Goal: Task Accomplishment & Management: Use online tool/utility

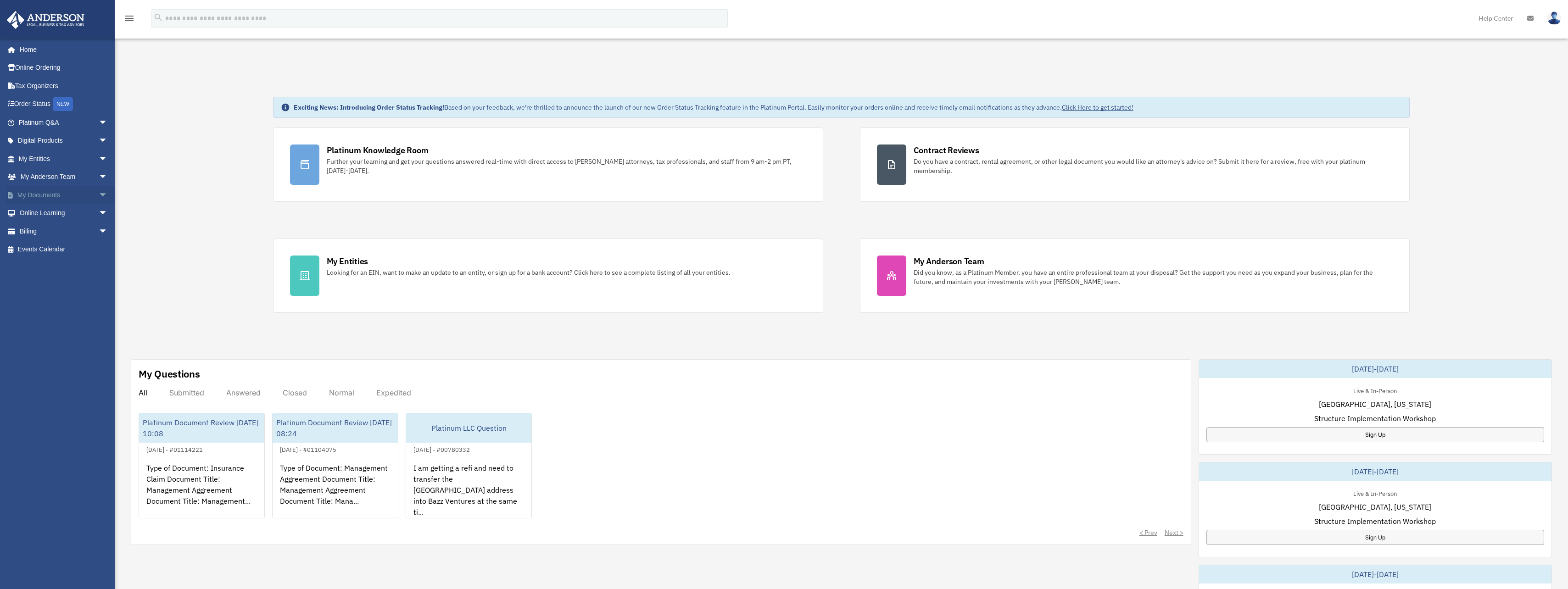
click at [48, 194] on link "My Documents arrow_drop_down" at bounding box center [64, 195] width 115 height 19
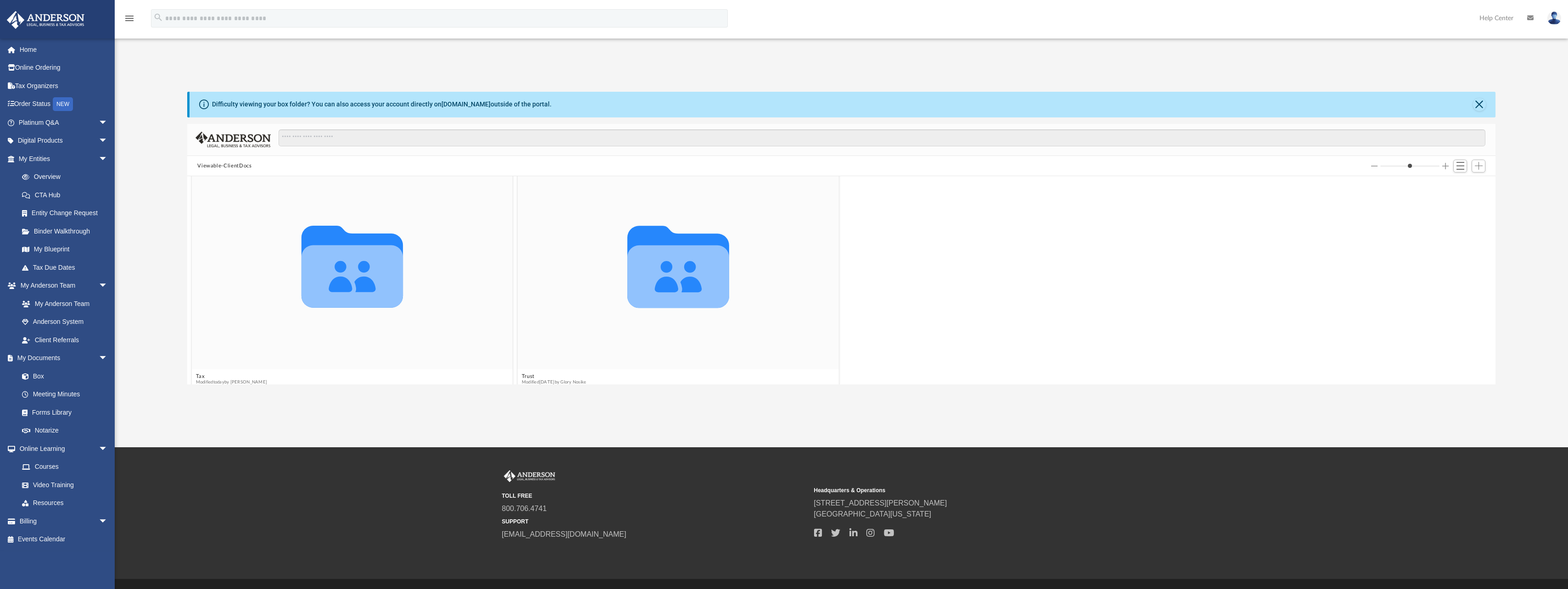
scroll to position [287, 0]
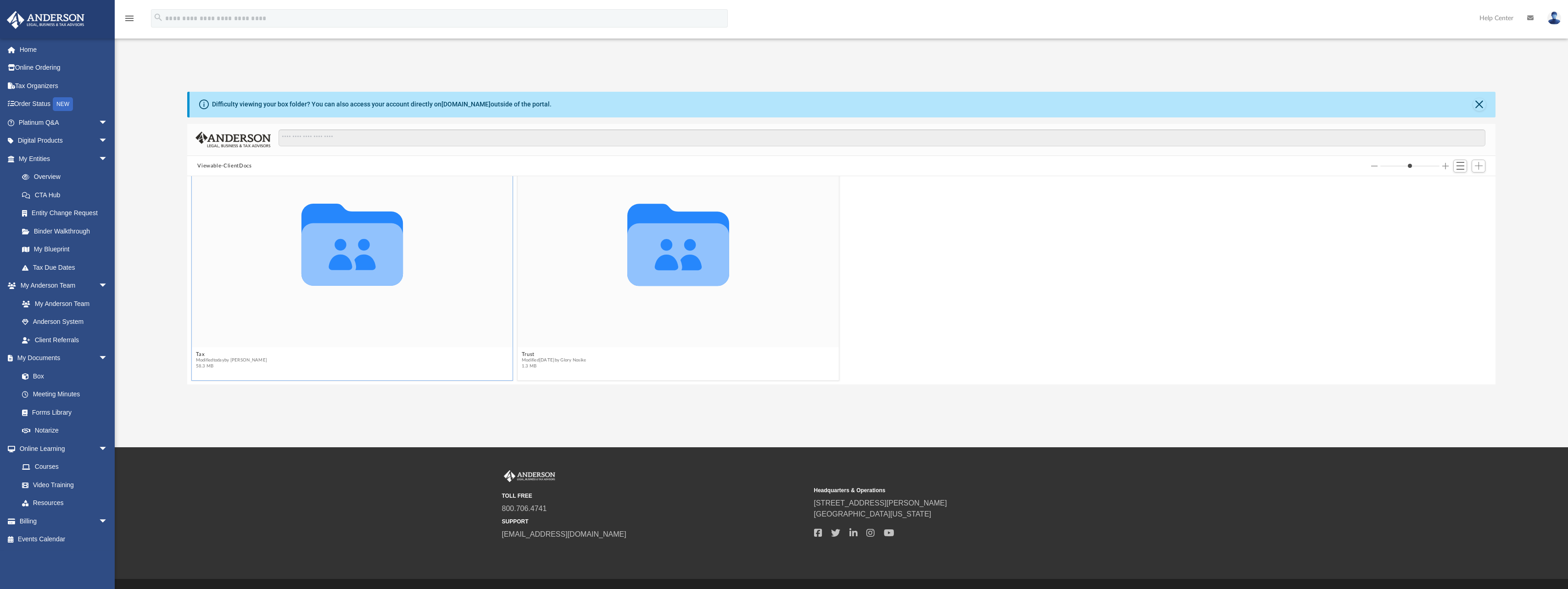
click at [330, 272] on icon "grid" at bounding box center [352, 255] width 102 height 63
click at [197, 352] on figcaption "Tax Modified [DATE] by [PERSON_NAME] 58.3 MB" at bounding box center [352, 364] width 321 height 24
click at [215, 362] on span "Modified [DATE] by [PERSON_NAME]" at bounding box center [232, 360] width 72 height 6
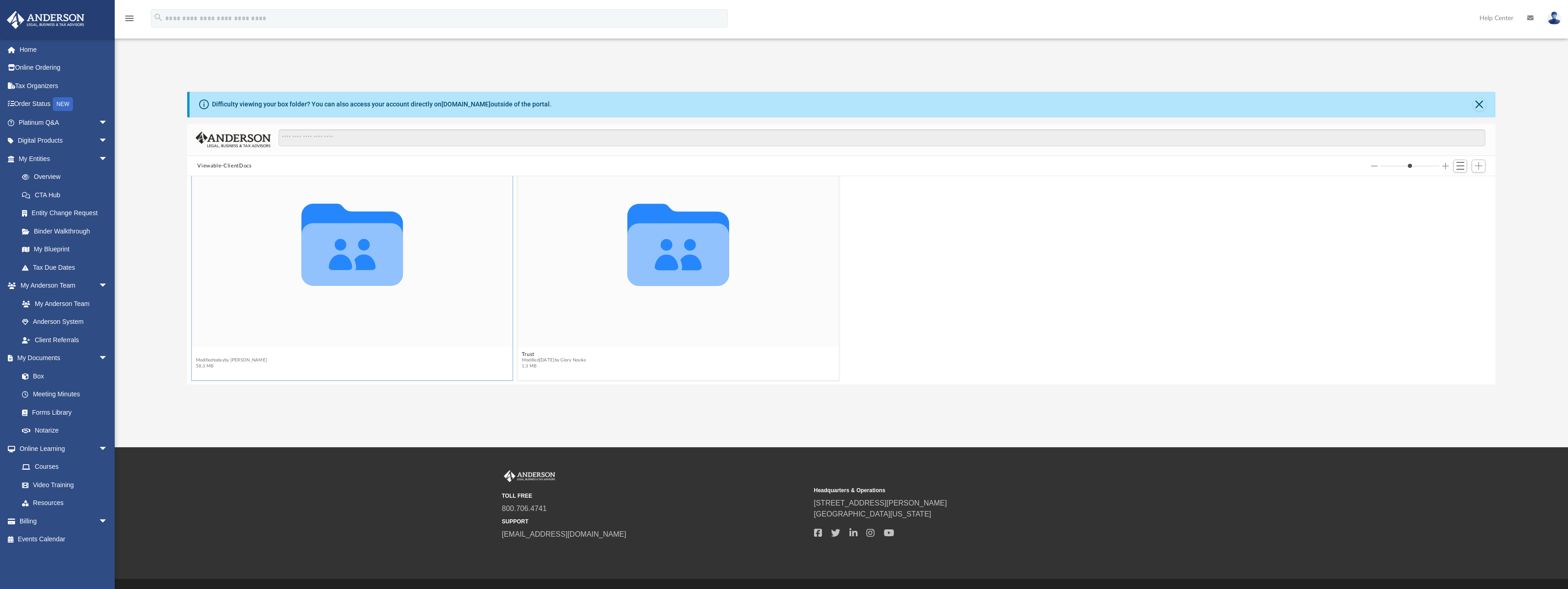
click at [199, 353] on button "Tax" at bounding box center [232, 354] width 72 height 6
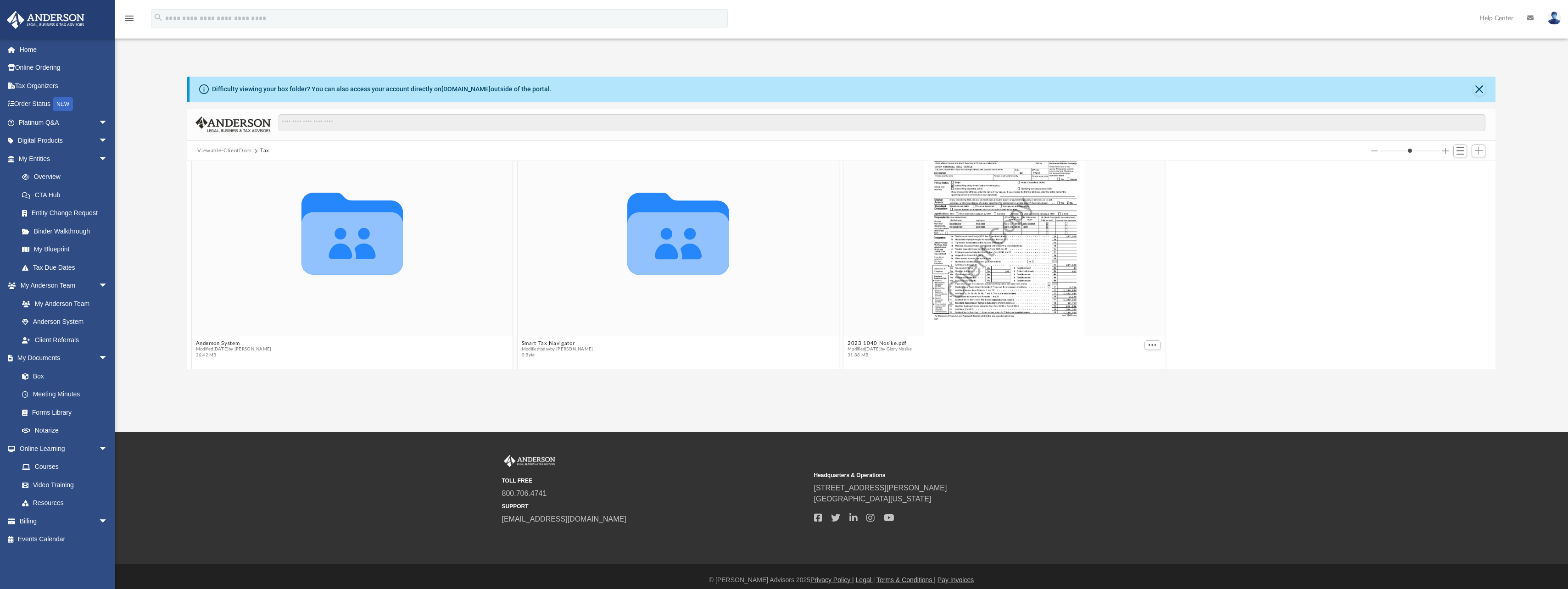
scroll to position [22, 0]
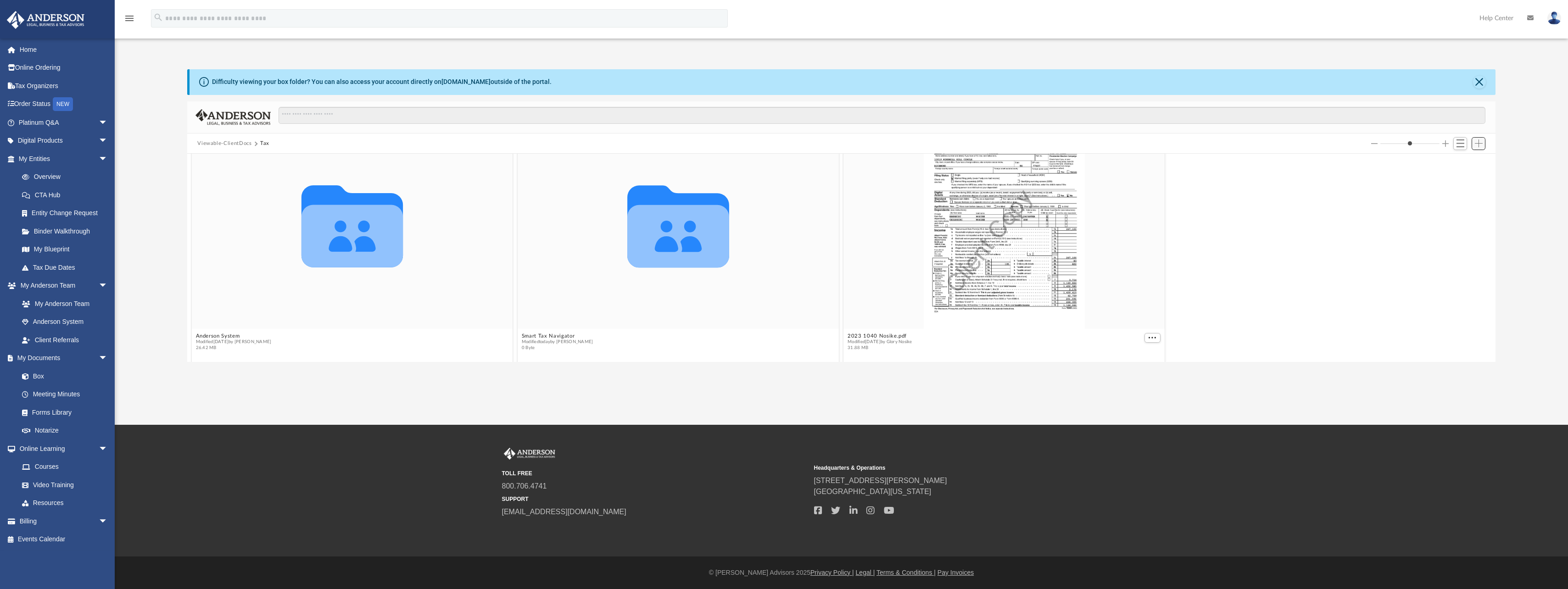
click at [1476, 148] on button "Add" at bounding box center [1479, 144] width 14 height 13
click at [1459, 162] on li "Upload" at bounding box center [1466, 162] width 29 height 10
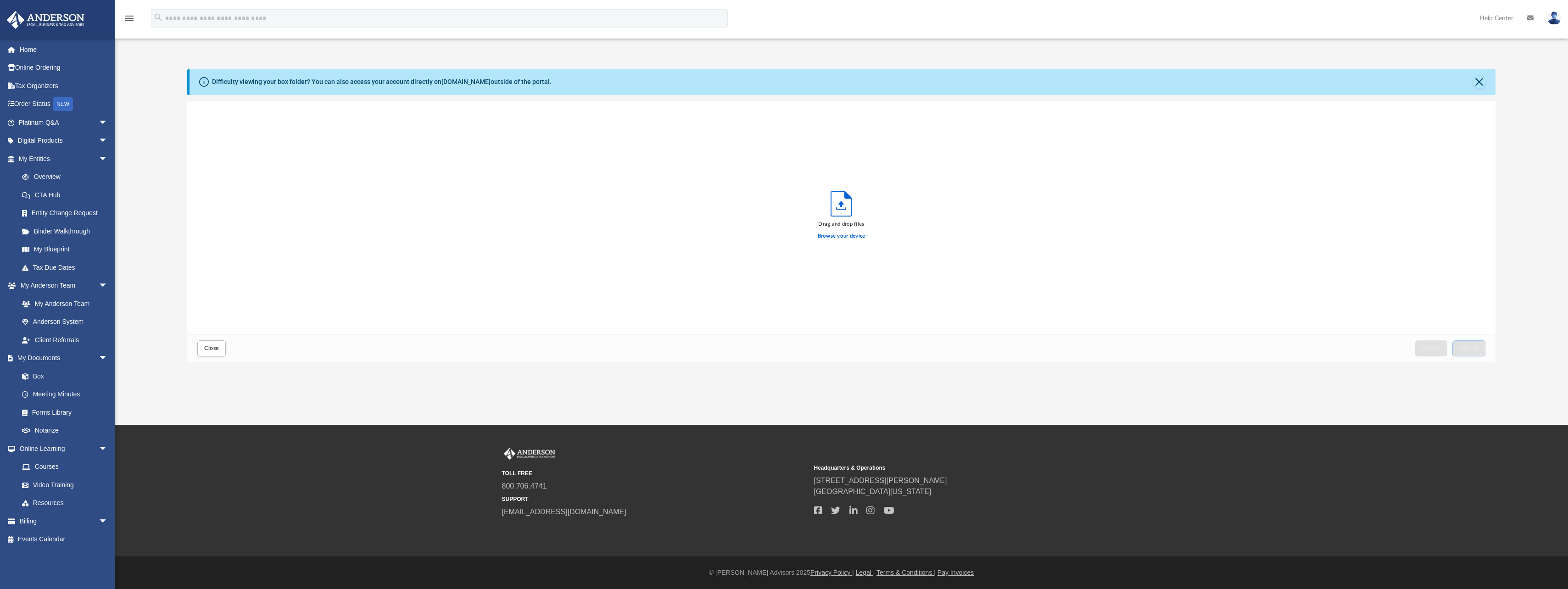
scroll to position [226, 1301]
click at [847, 234] on label "Browse your device" at bounding box center [842, 236] width 48 height 8
click at [0, 0] on input "Browse your device" at bounding box center [0, 0] width 0 height 0
click at [1471, 346] on span "Upload" at bounding box center [1469, 348] width 19 height 6
